Goal: Find specific page/section: Find specific page/section

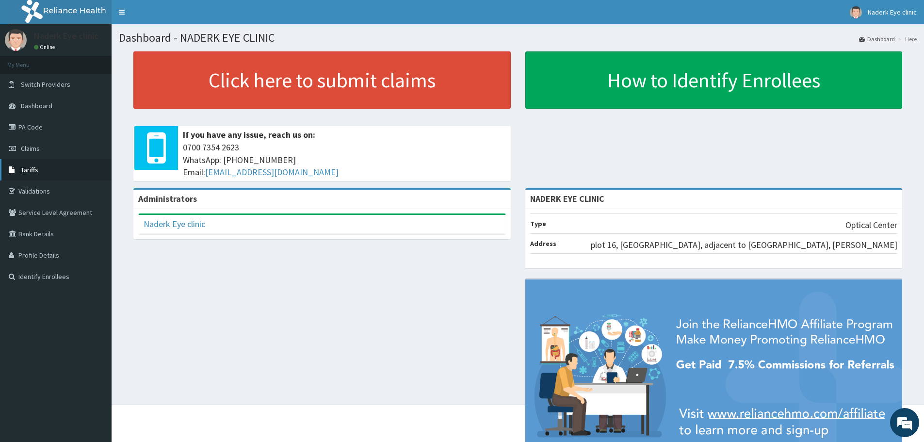
click at [64, 173] on link "Tariffs" at bounding box center [56, 169] width 112 height 21
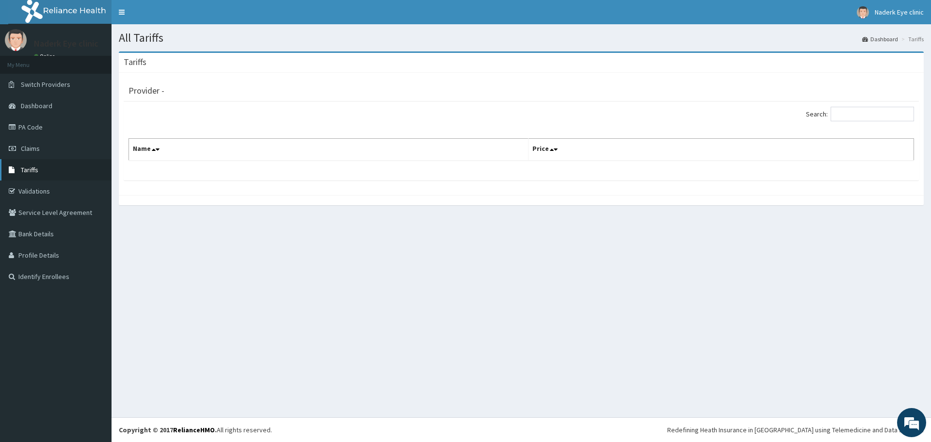
click at [46, 172] on link "Tariffs" at bounding box center [56, 169] width 112 height 21
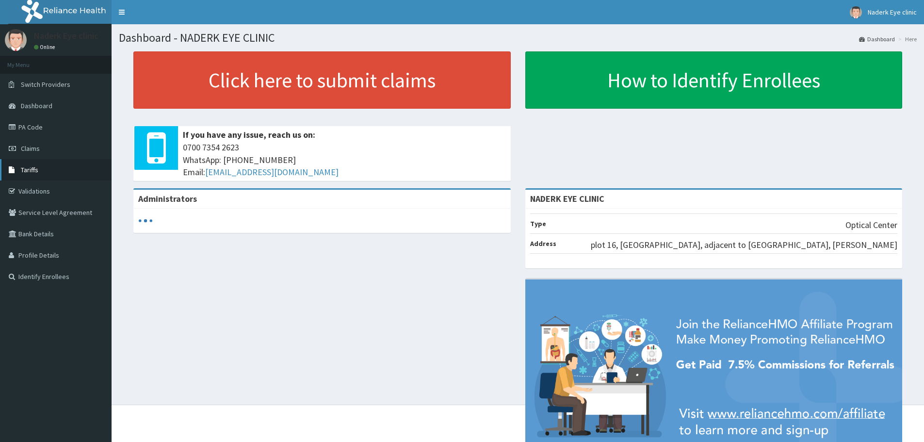
click at [48, 174] on link "Tariffs" at bounding box center [56, 169] width 112 height 21
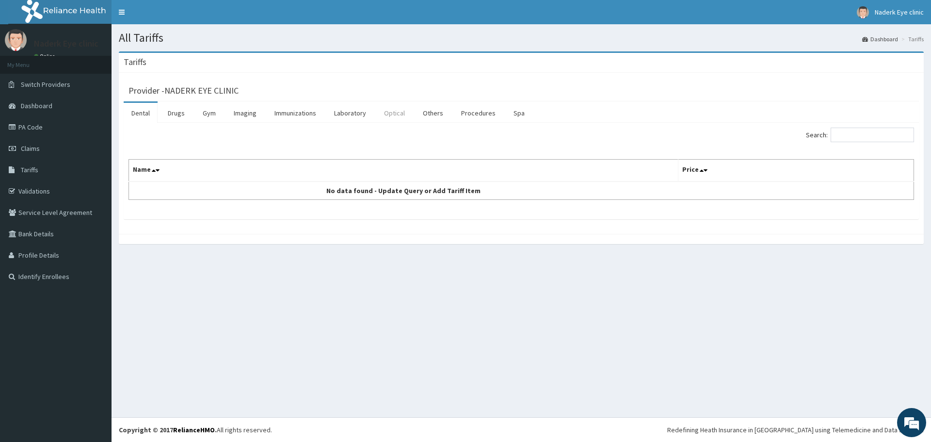
click at [393, 115] on link "Optical" at bounding box center [394, 113] width 36 height 20
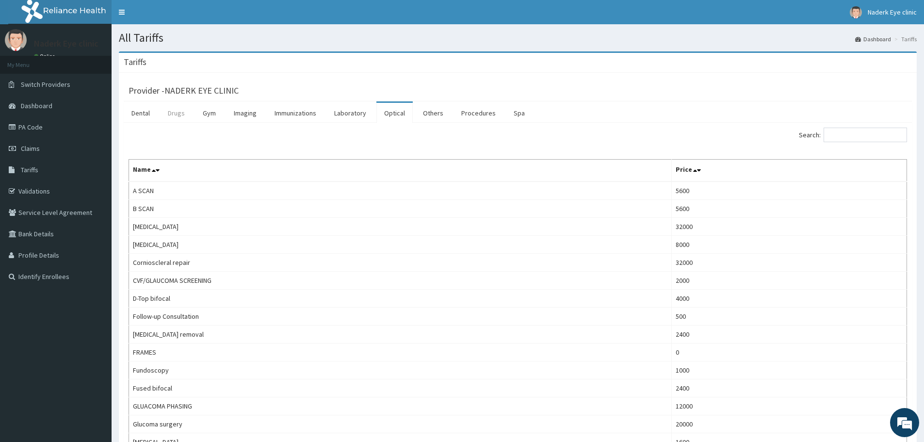
click at [179, 114] on link "Drugs" at bounding box center [176, 113] width 33 height 20
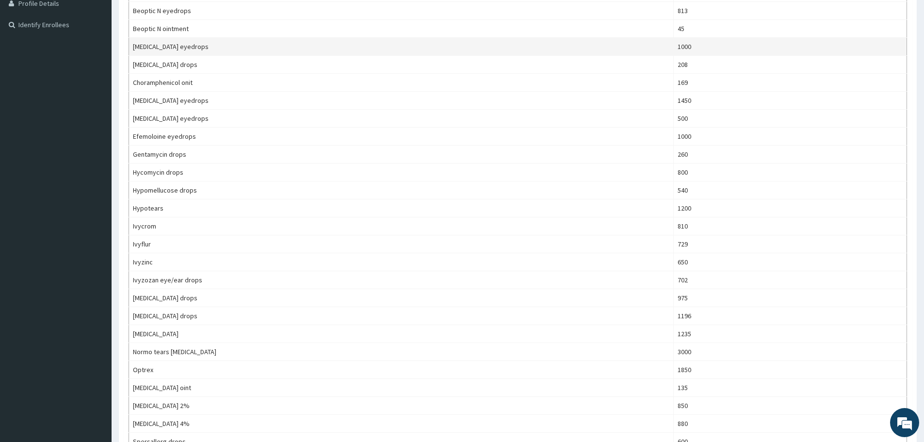
scroll to position [253, 0]
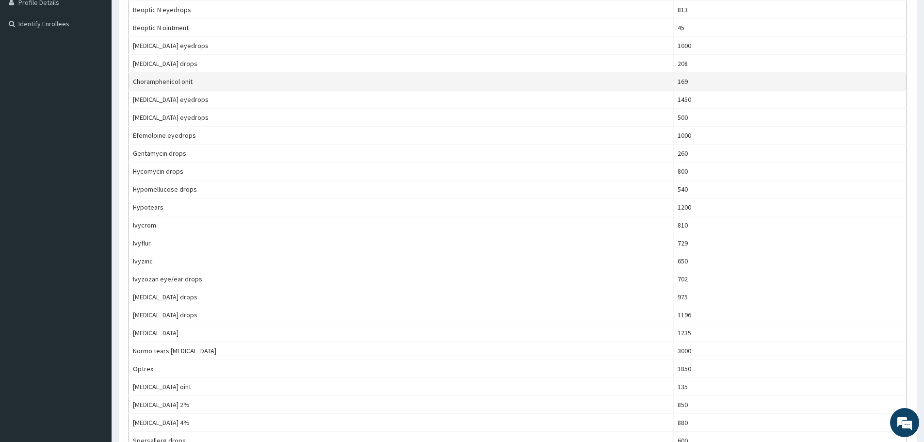
click at [318, 84] on td "Choramphenicol onit" at bounding box center [401, 82] width 545 height 18
click at [320, 83] on td "Choramphenicol onit" at bounding box center [401, 82] width 545 height 18
